Goal: Check status: Check status

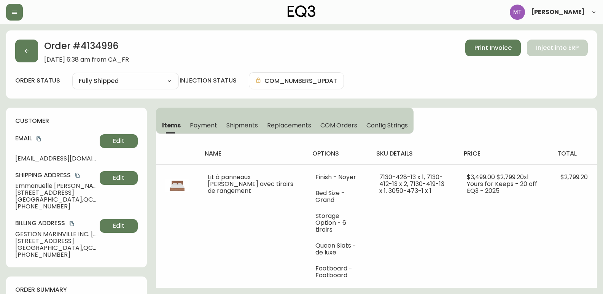
select select "FULLY_SHIPPED"
click at [26, 44] on button "button" at bounding box center [26, 51] width 23 height 23
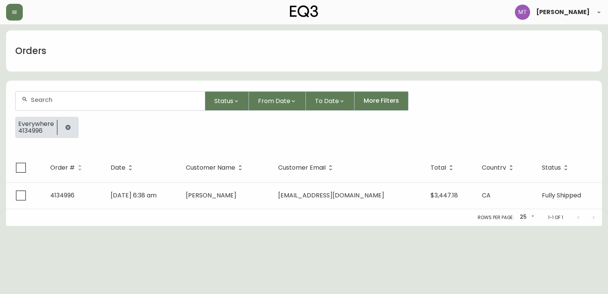
click at [71, 129] on button "button" at bounding box center [67, 127] width 15 height 15
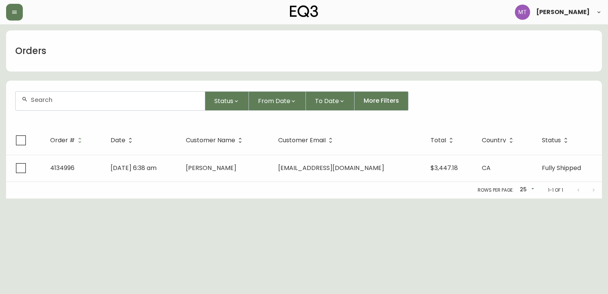
click at [64, 100] on input "text" at bounding box center [115, 99] width 168 height 7
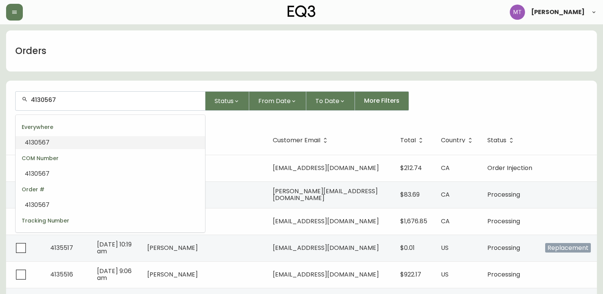
click at [54, 143] on li "4130567" at bounding box center [110, 142] width 189 height 13
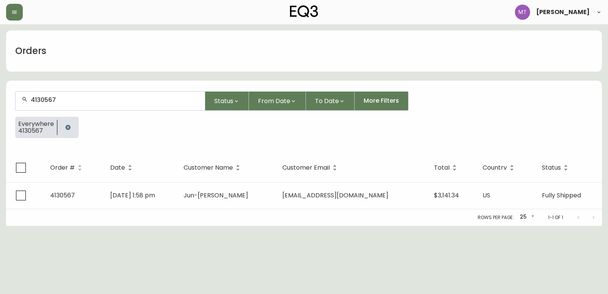
click at [67, 101] on input "4130567" at bounding box center [115, 99] width 168 height 7
type input "4135067"
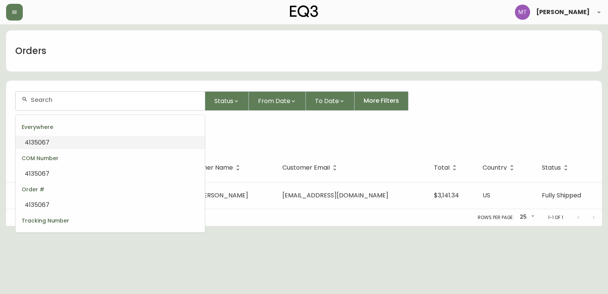
click at [67, 145] on li "4135067" at bounding box center [110, 142] width 189 height 13
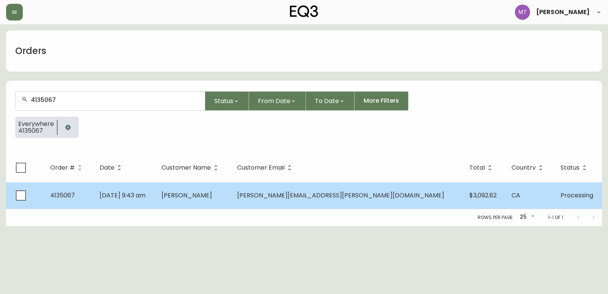
type input "4135067"
click at [155, 203] on td "[DATE] 9:43 am" at bounding box center [125, 195] width 62 height 27
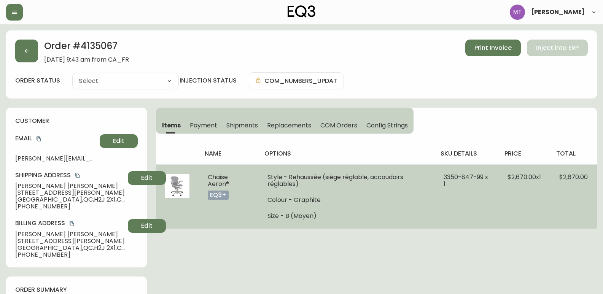
type input "Processing"
select select "PROCESSING"
